Goal: Task Accomplishment & Management: Complete application form

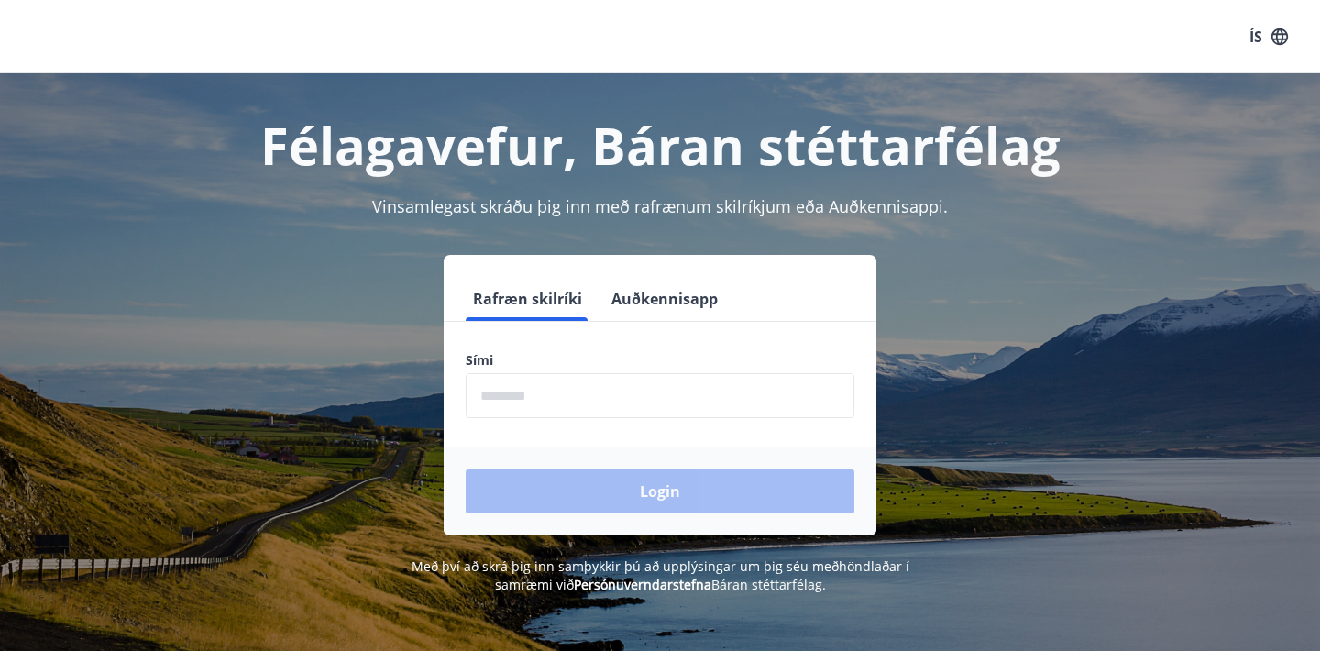
click at [547, 411] on input "phone" at bounding box center [660, 395] width 389 height 45
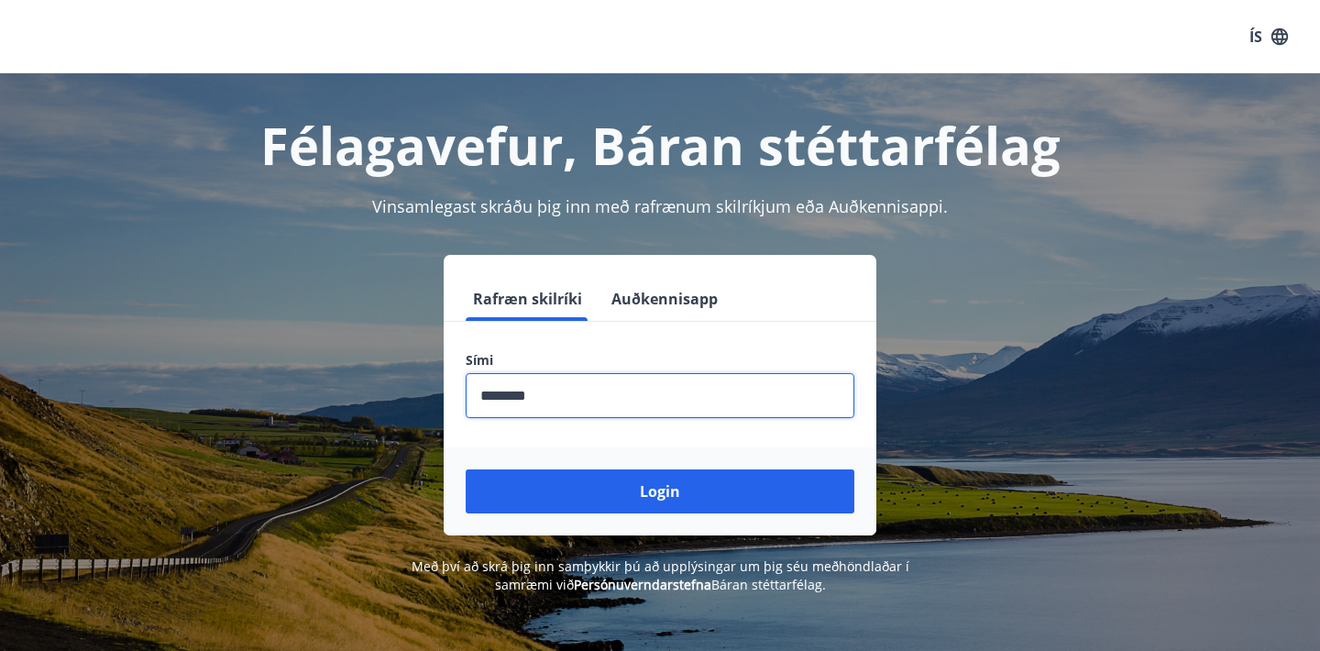
type input "********"
click at [660, 492] on button "Login" at bounding box center [660, 492] width 389 height 44
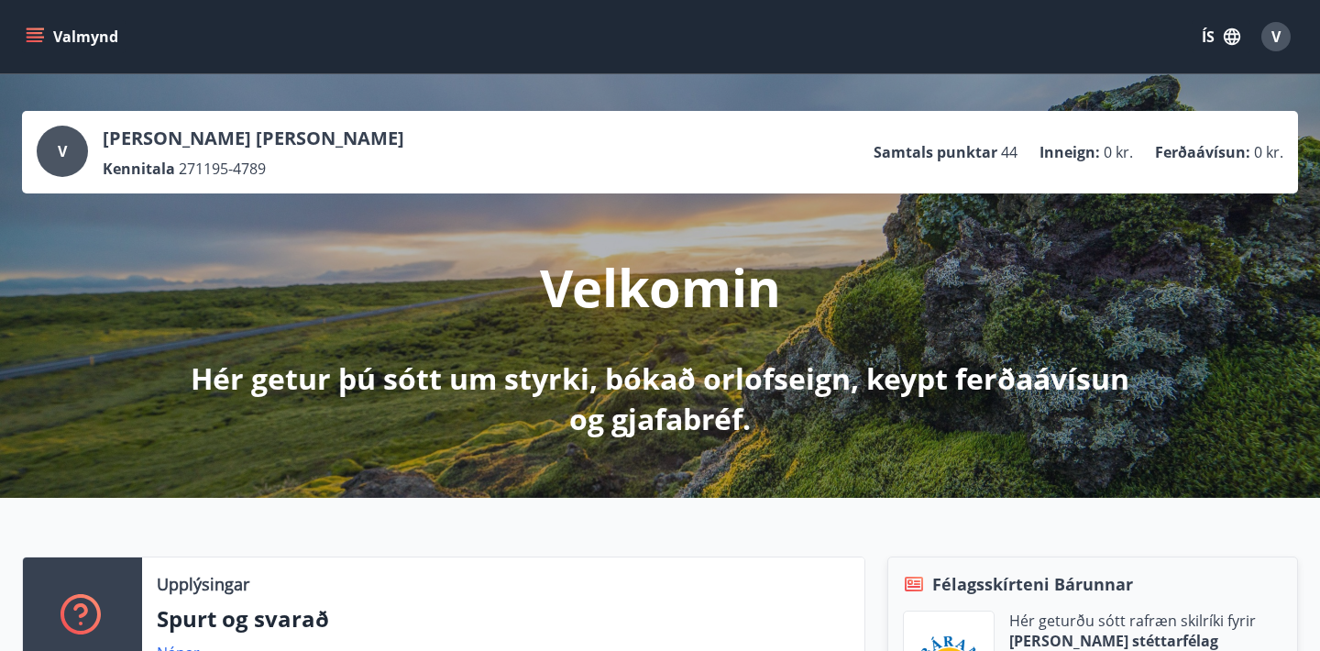
click at [58, 39] on button "Valmynd" at bounding box center [74, 36] width 104 height 33
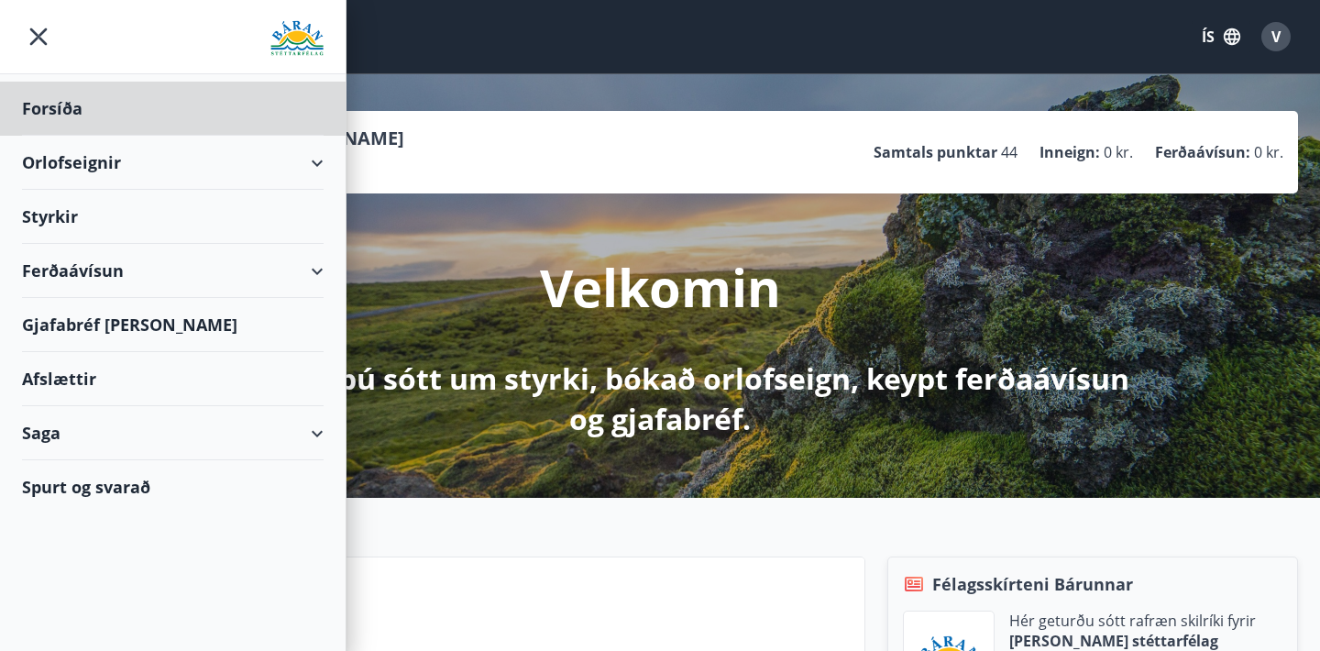
click at [109, 224] on div "Styrkir" at bounding box center [173, 217] width 302 height 54
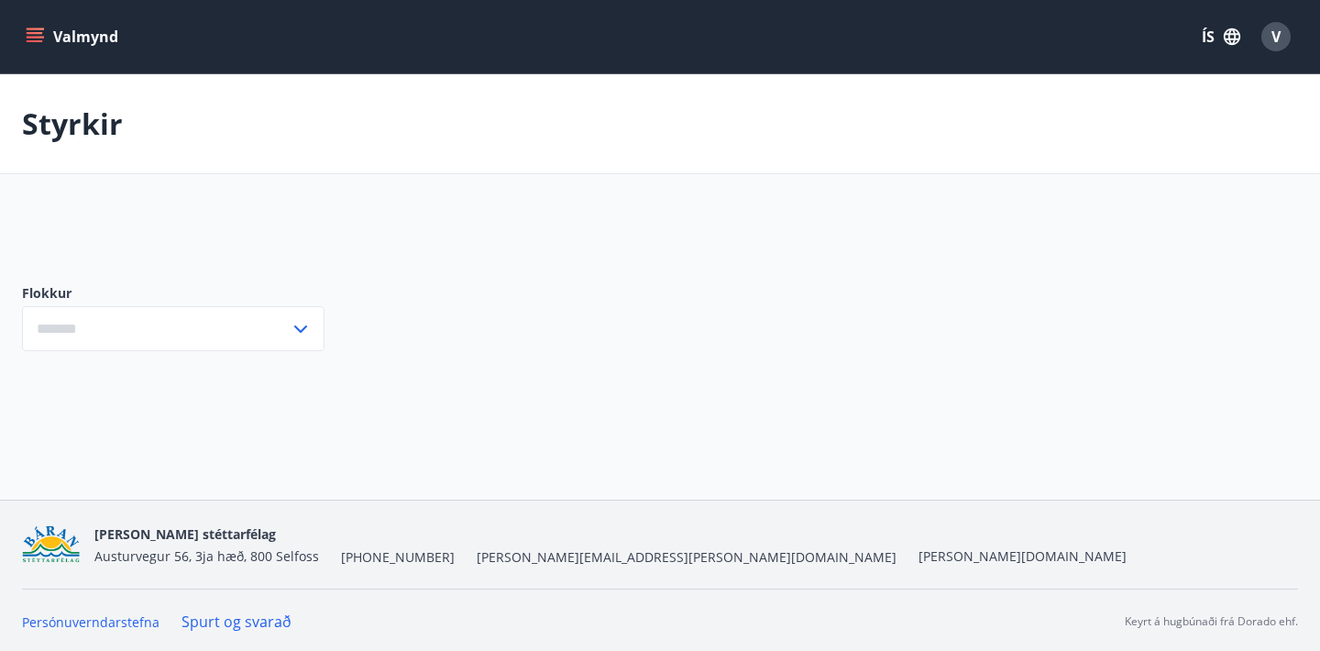
type input "***"
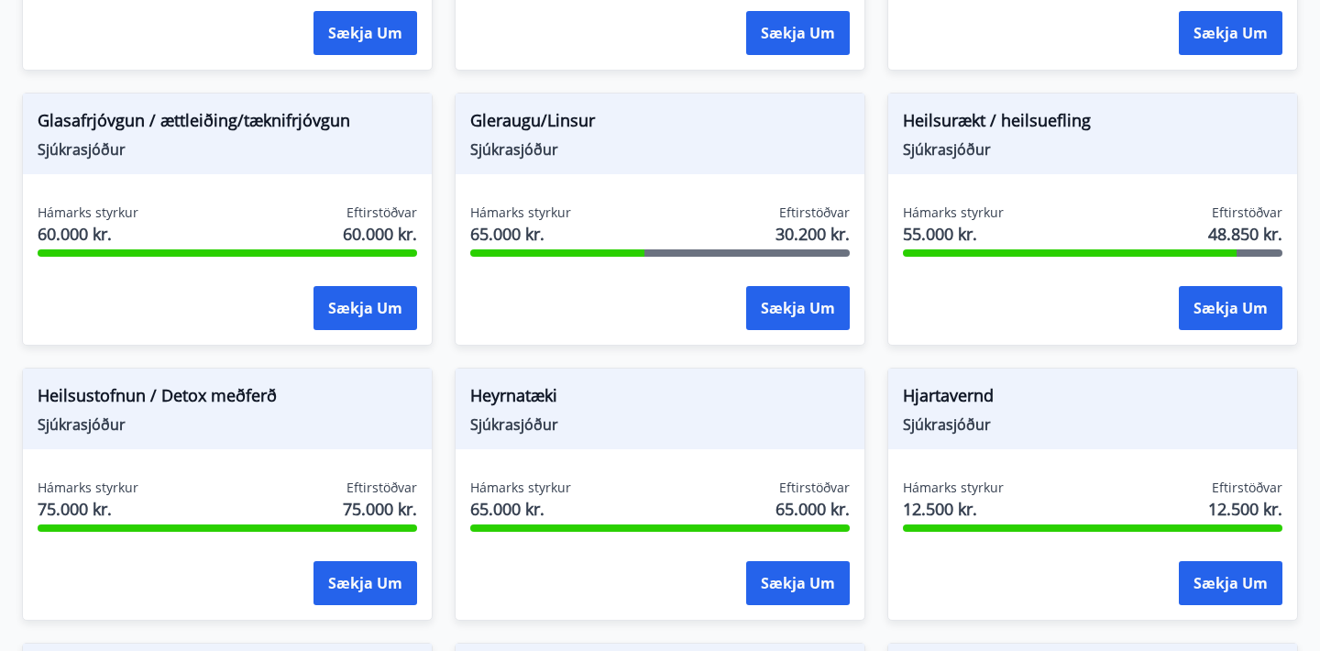
scroll to position [784, 0]
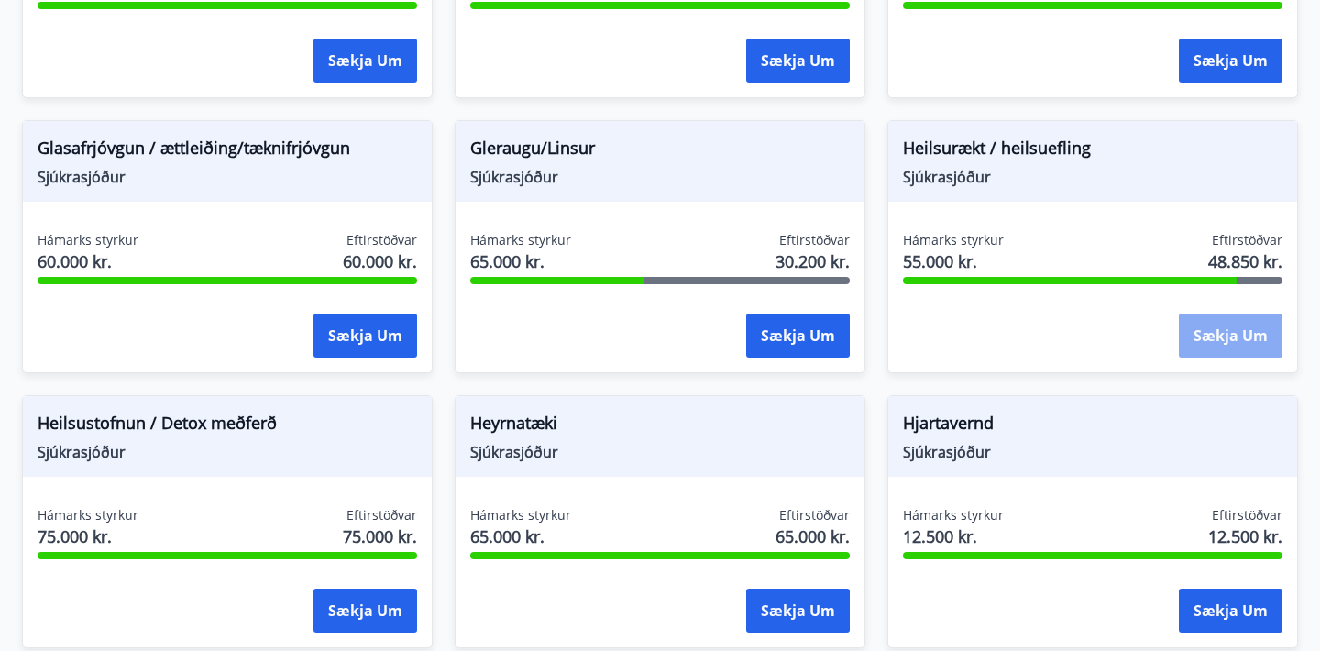
click at [1208, 323] on button "Sækja um" at bounding box center [1231, 336] width 104 height 44
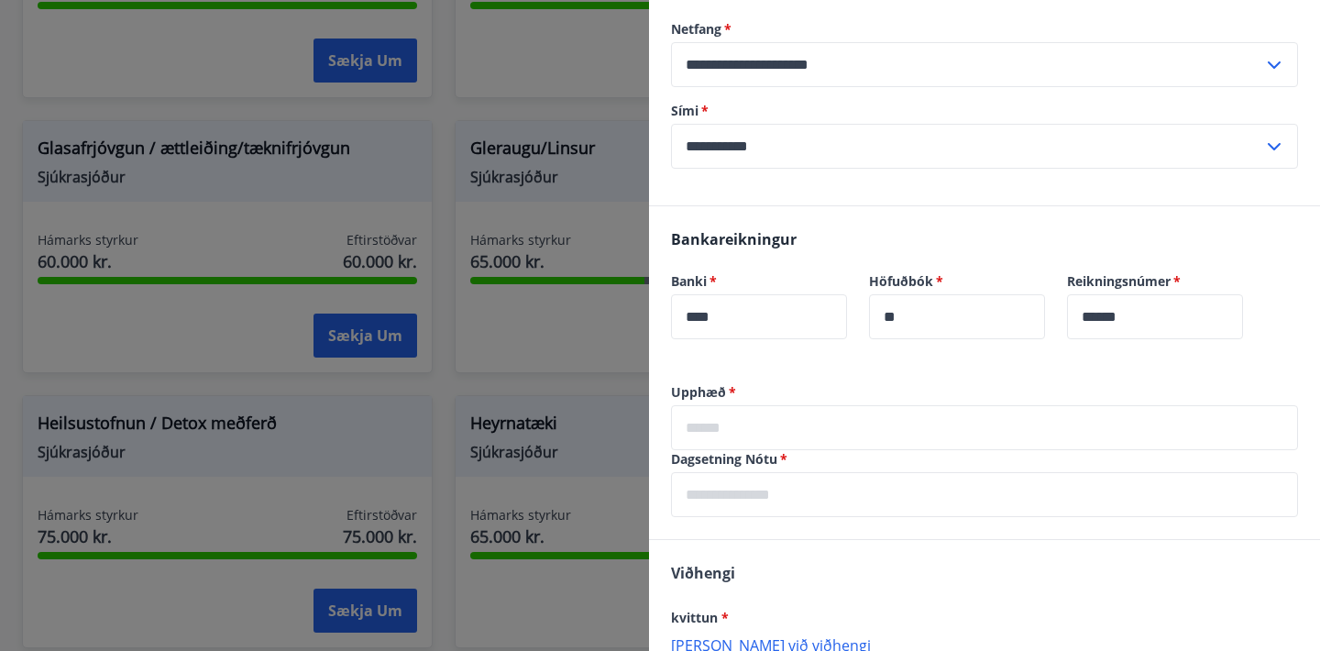
scroll to position [292, 0]
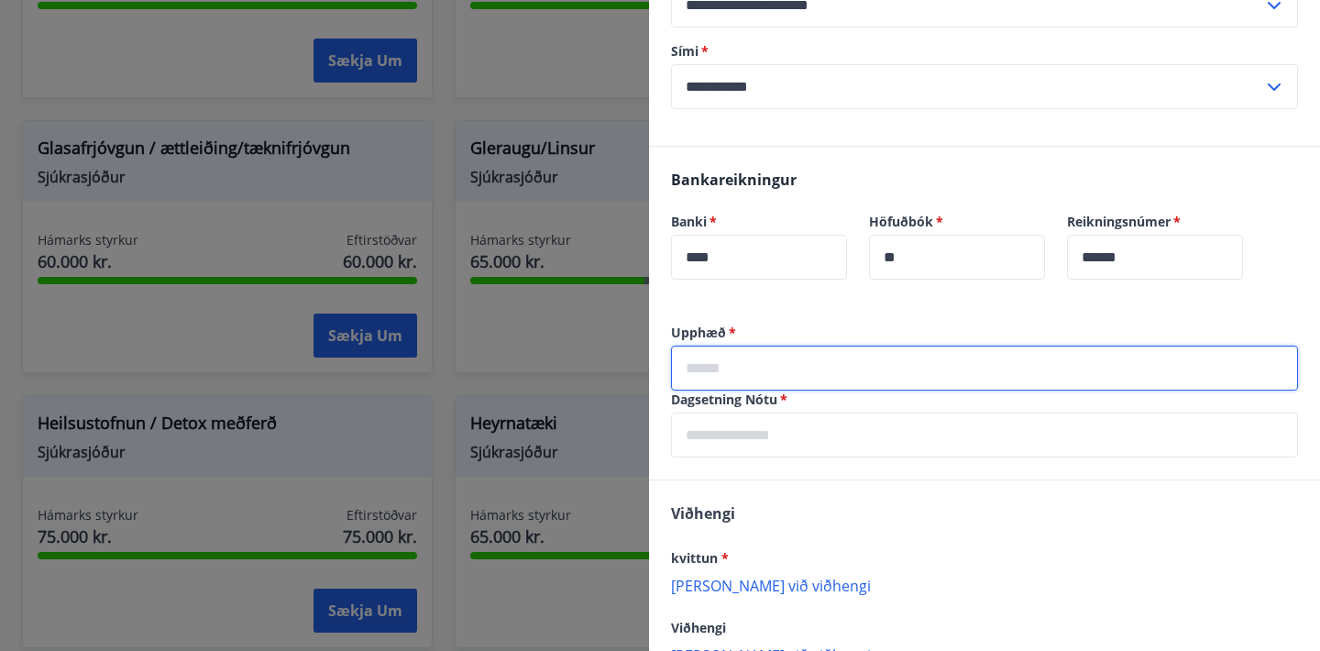
click at [758, 357] on input "text" at bounding box center [984, 368] width 627 height 45
type input "*****"
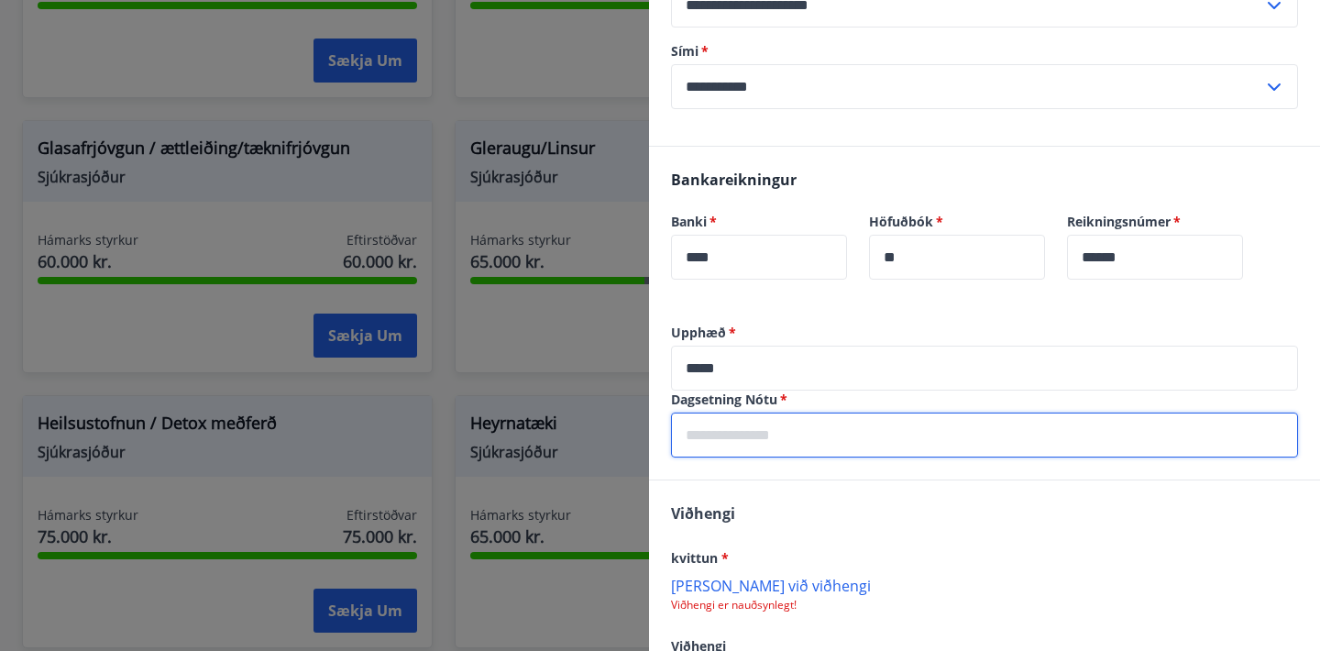
click at [781, 445] on input "text" at bounding box center [984, 435] width 627 height 45
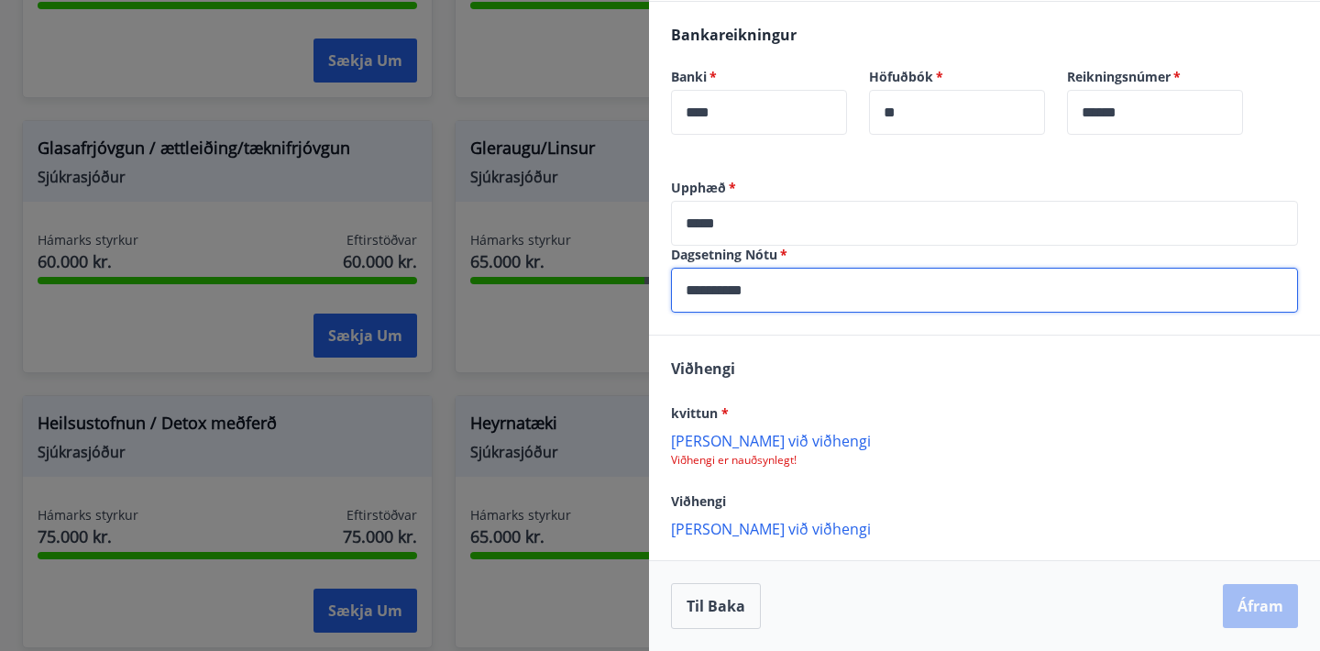
scroll to position [436, 0]
type input "**********"
click at [747, 440] on p "[PERSON_NAME] við viðhengi" at bounding box center [984, 440] width 627 height 18
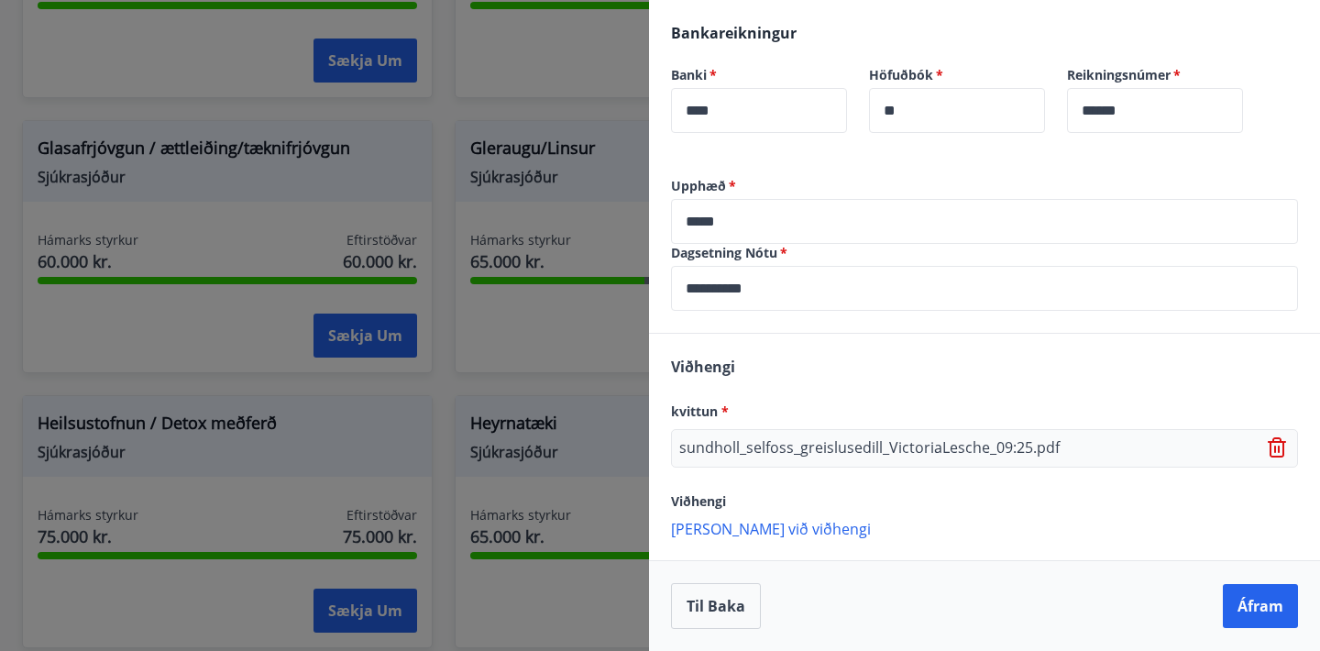
scroll to position [438, 0]
click at [1266, 613] on button "Áfram" at bounding box center [1260, 606] width 75 height 44
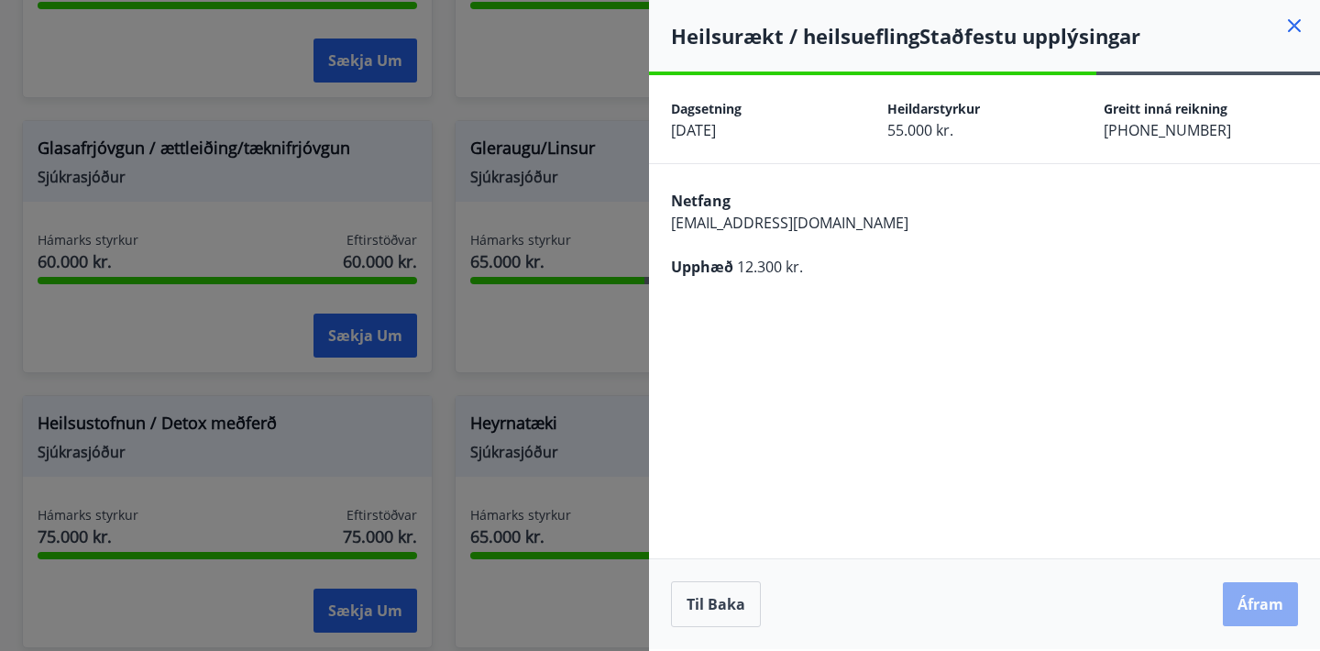
click at [1247, 606] on button "Áfram" at bounding box center [1260, 604] width 75 height 44
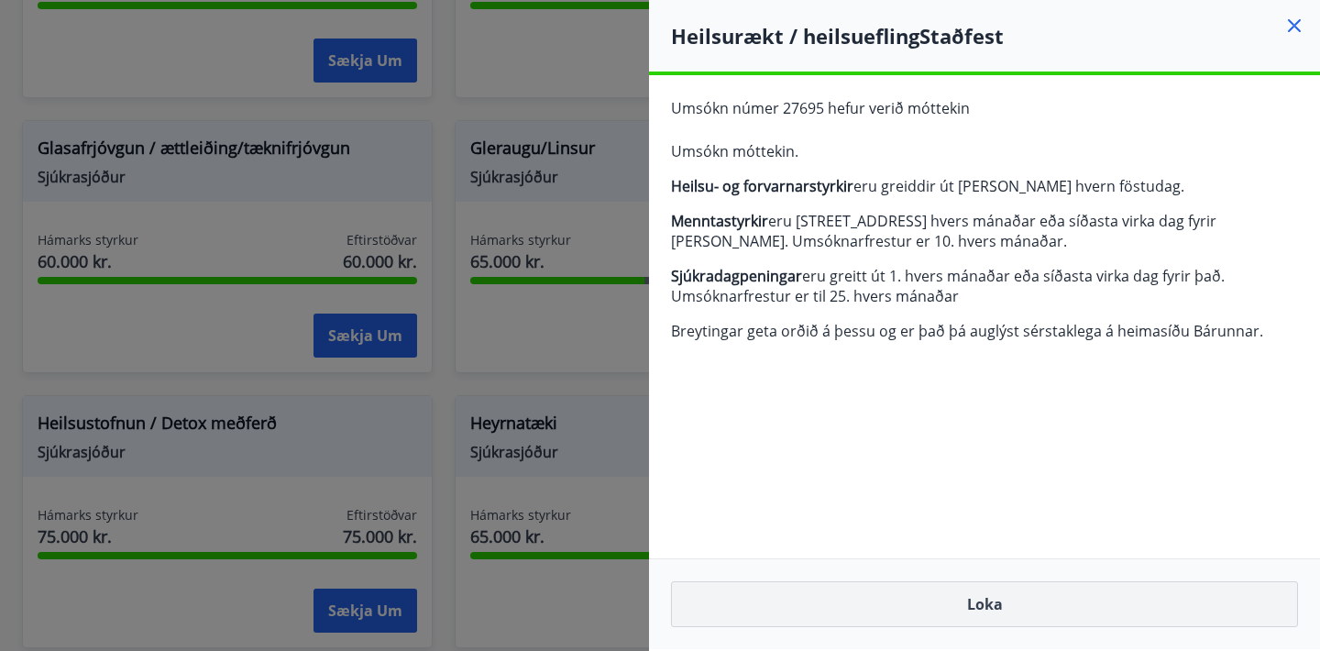
click at [1051, 599] on button "Loka" at bounding box center [984, 604] width 627 height 46
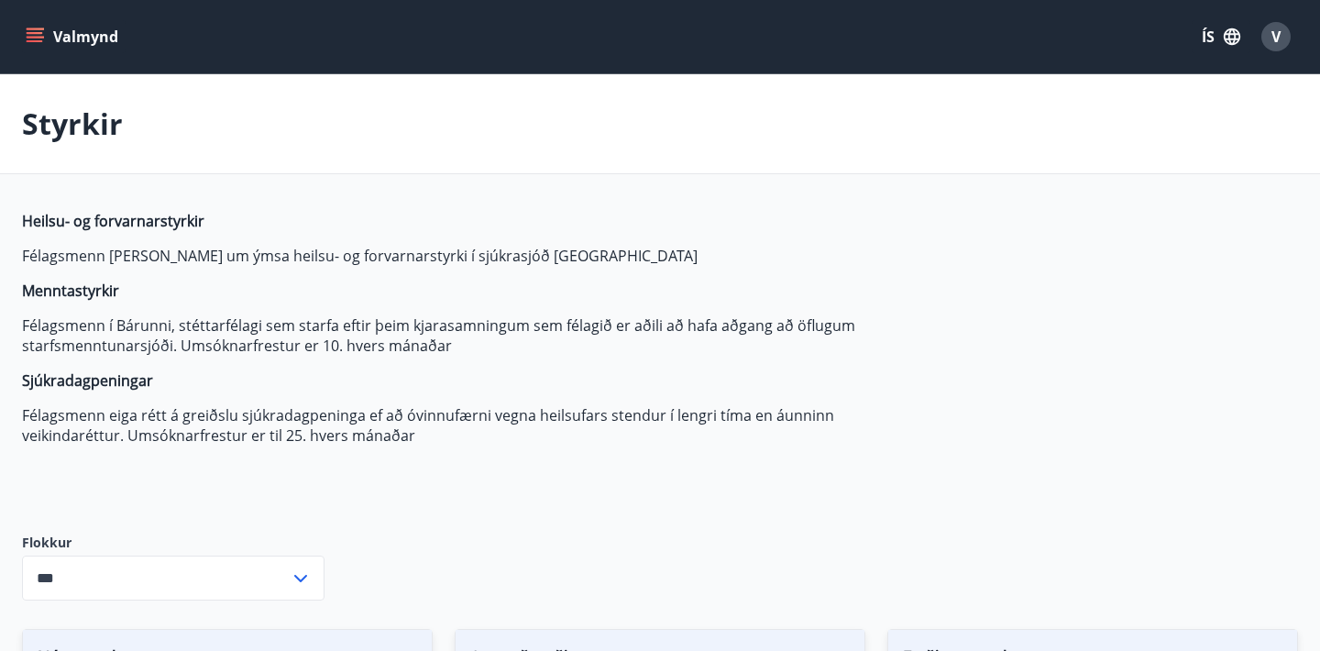
click at [1282, 44] on div "V" at bounding box center [1276, 36] width 29 height 29
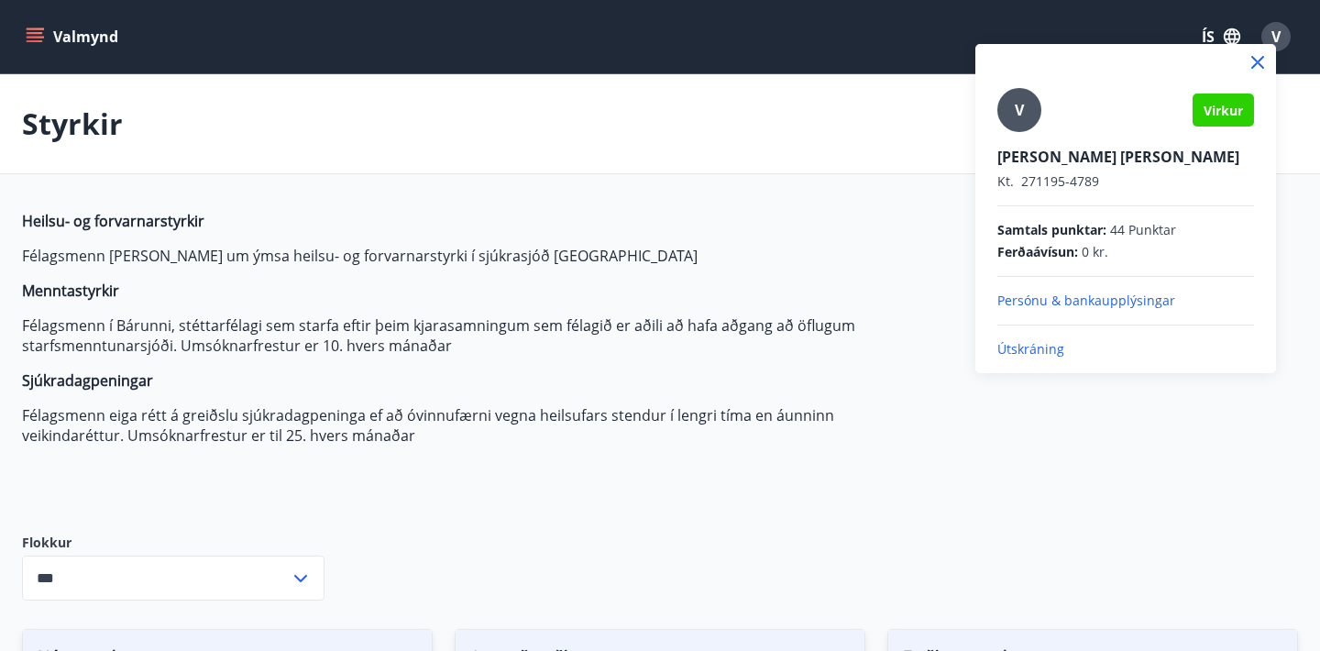
click at [1031, 344] on p "Útskráning" at bounding box center [1126, 349] width 257 height 18
